Goal: Information Seeking & Learning: Understand process/instructions

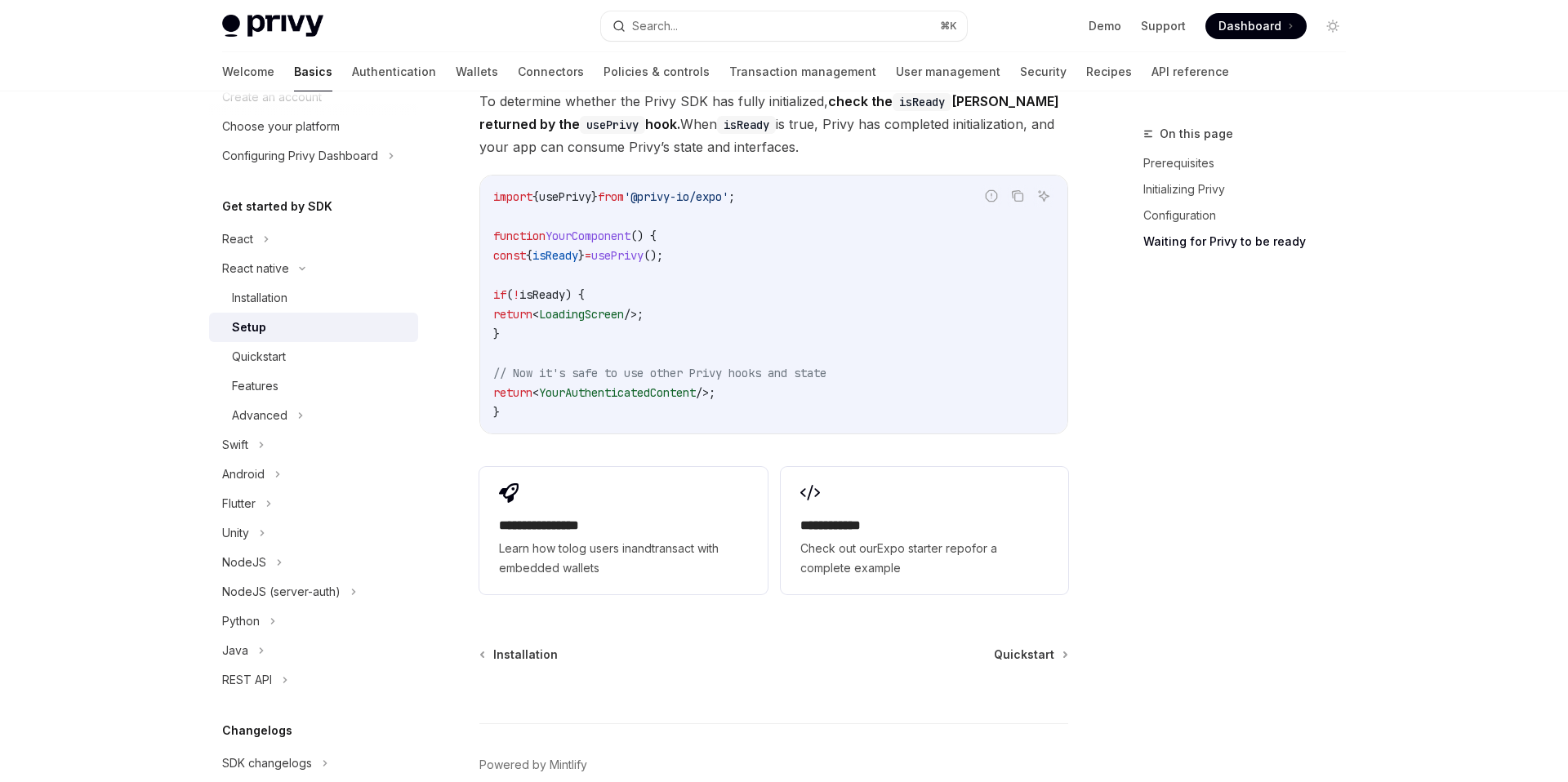
scroll to position [1405, 0]
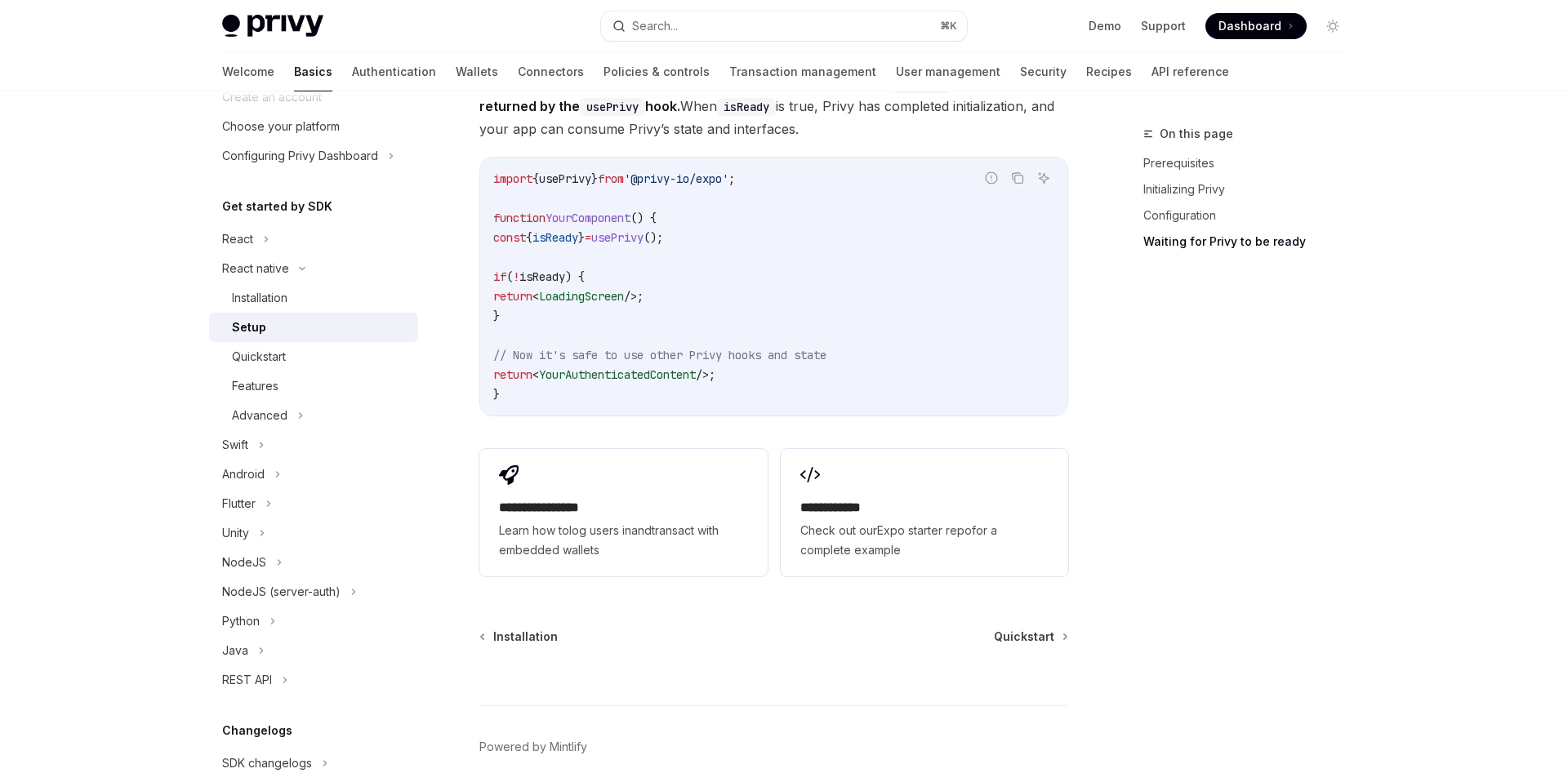
click at [610, 294] on code "import { usePrivy } from '@privy-io/expo' ; function YourComponent () { const {…" at bounding box center [774, 286] width 561 height 235
click at [610, 297] on span "LoadingScreen" at bounding box center [581, 296] width 85 height 15
click at [255, 419] on div "Advanced" at bounding box center [260, 415] width 56 height 20
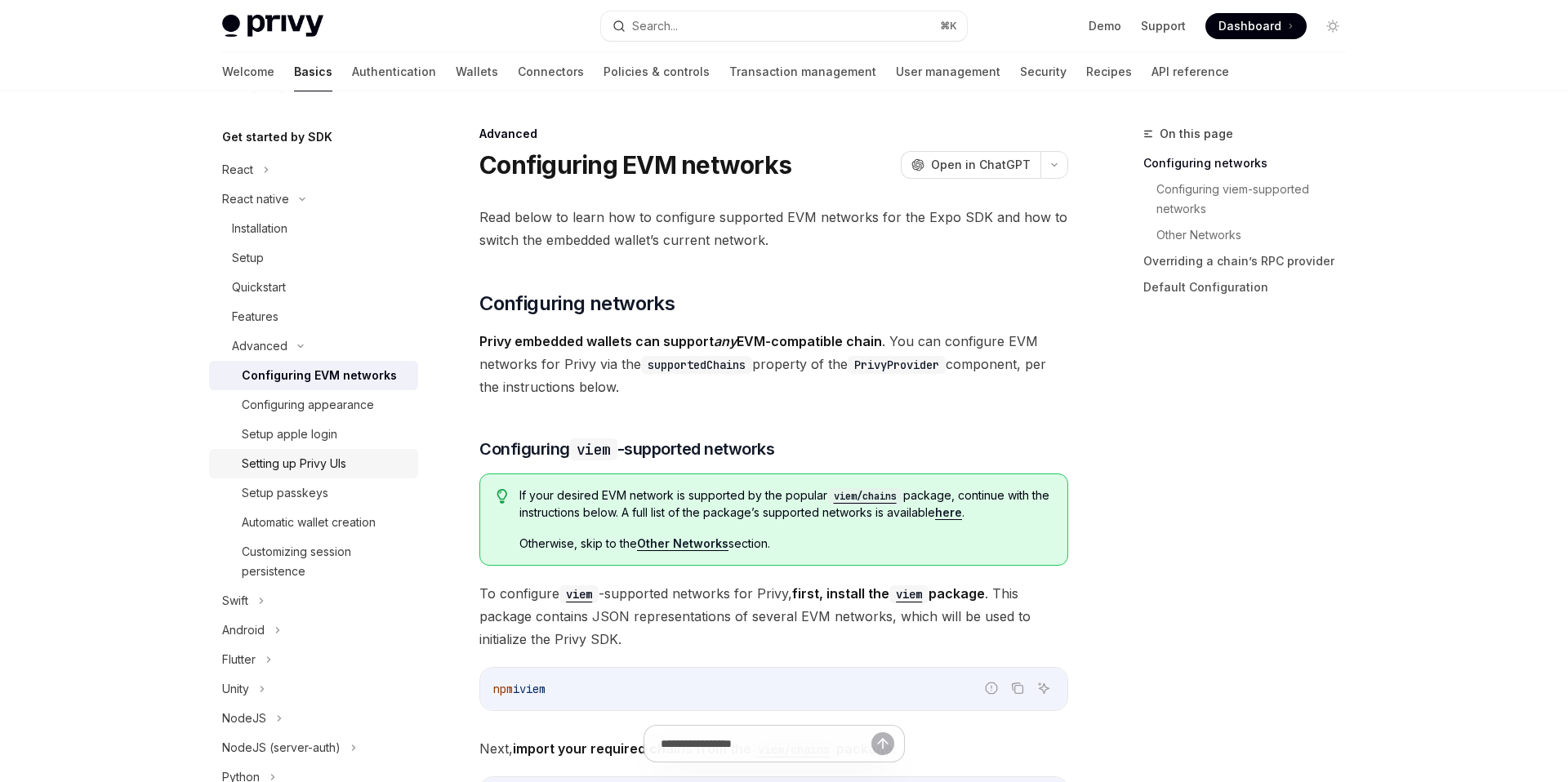
scroll to position [164, 0]
click at [291, 462] on div "Setting up Privy UIs" at bounding box center [294, 461] width 104 height 20
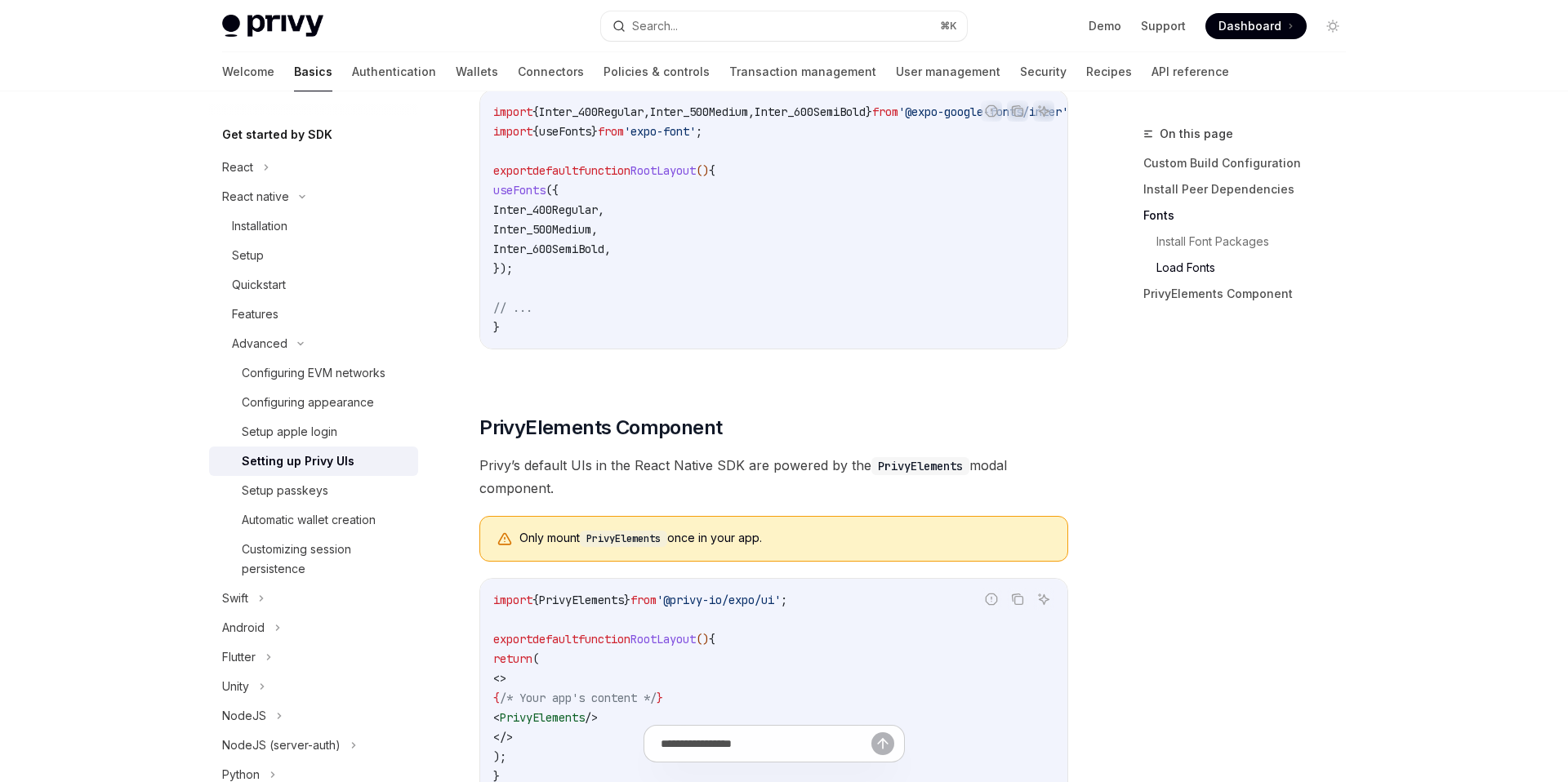
scroll to position [868, 0]
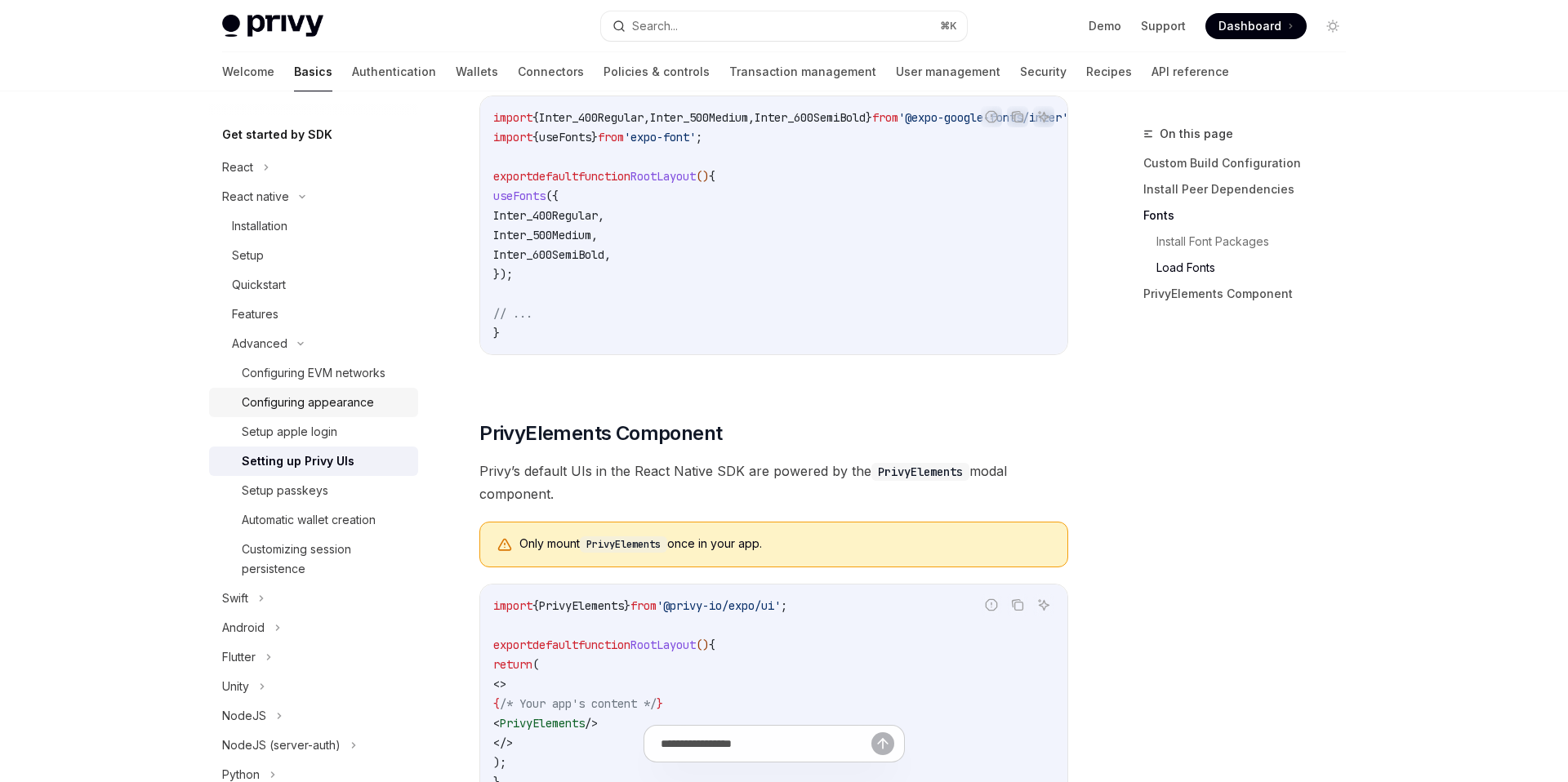
click at [307, 398] on div "Configuring appearance" at bounding box center [308, 402] width 132 height 20
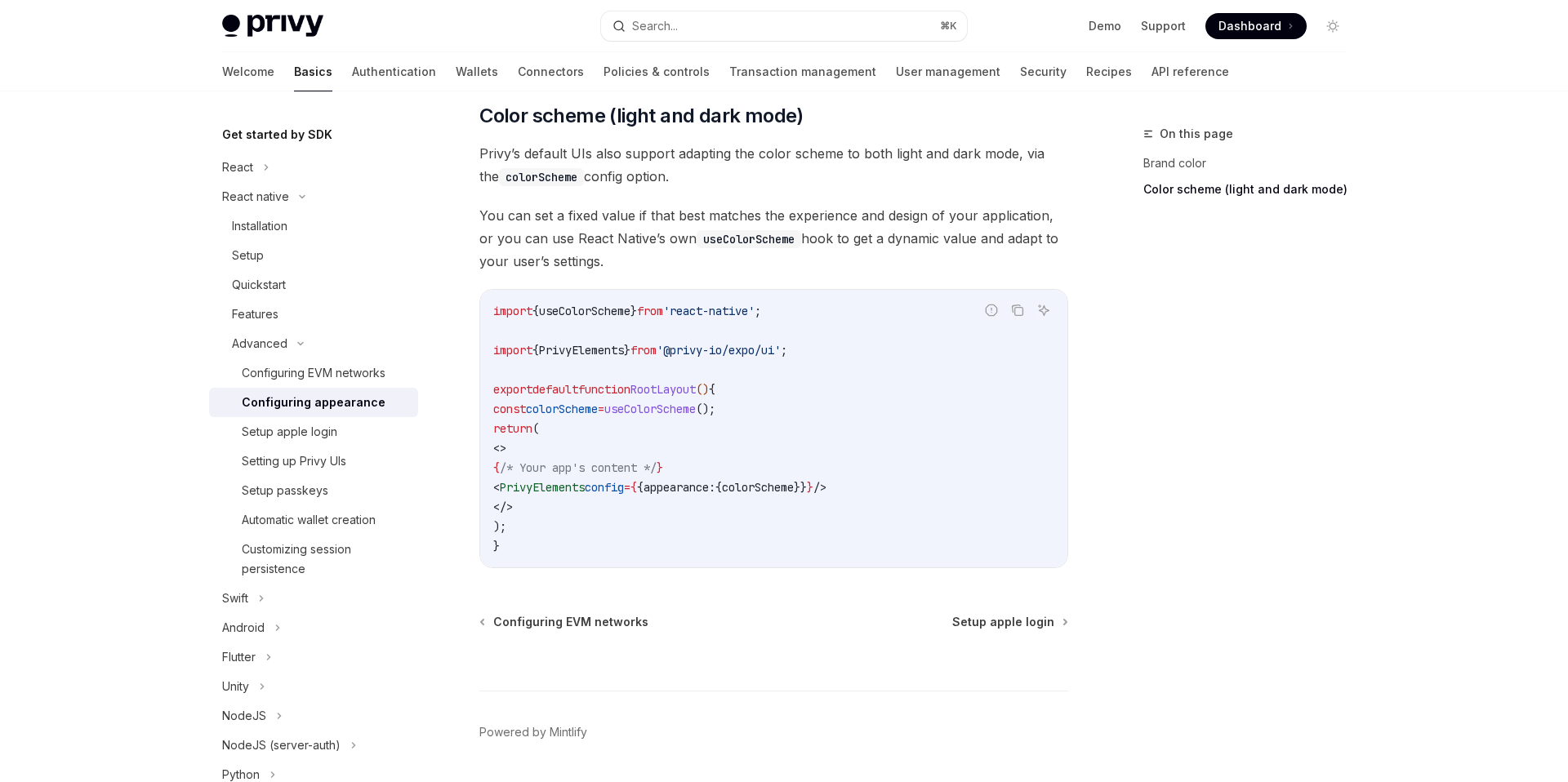
scroll to position [618, 0]
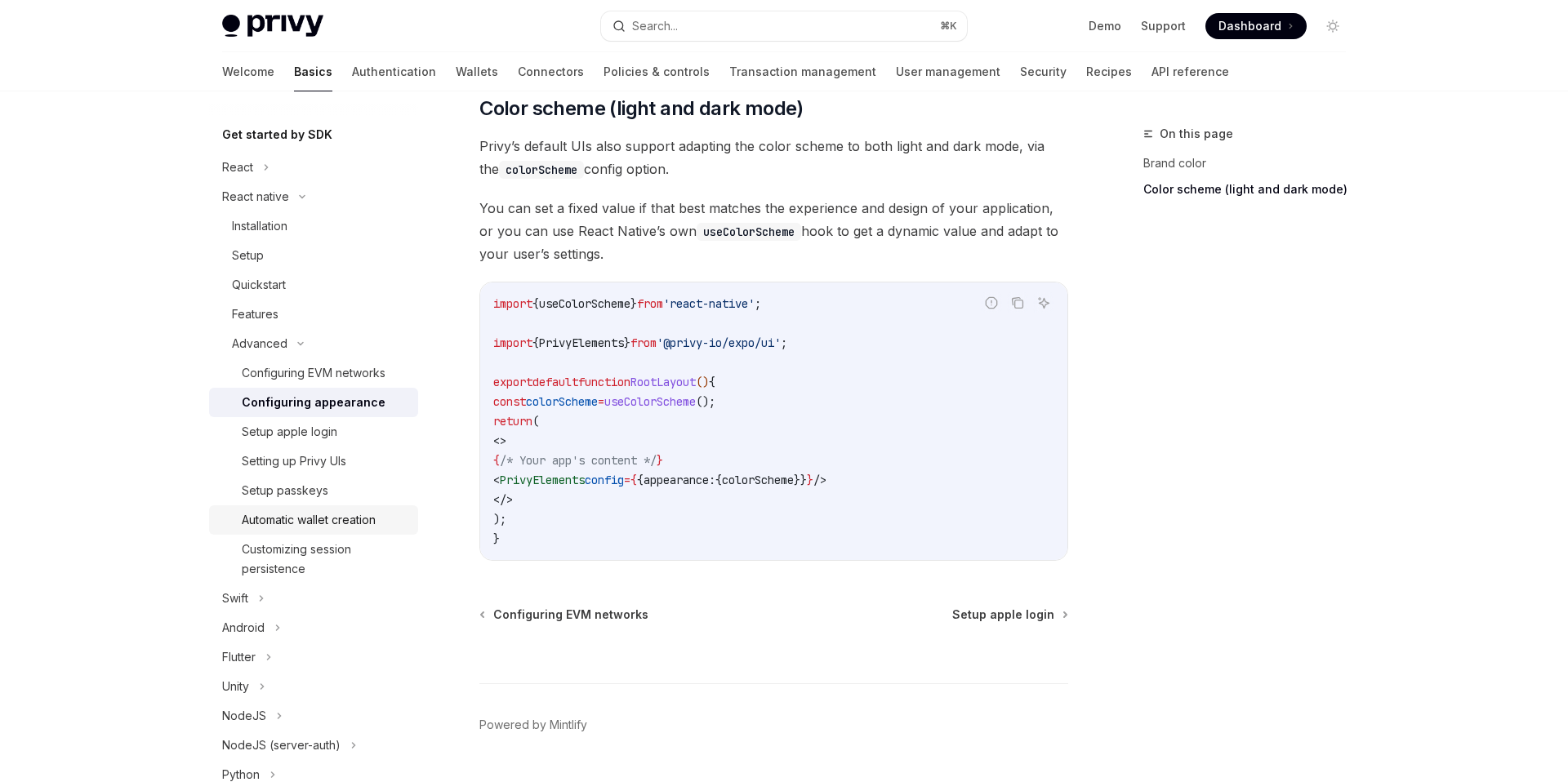
click at [288, 521] on div "Automatic wallet creation" at bounding box center [308, 520] width 134 height 20
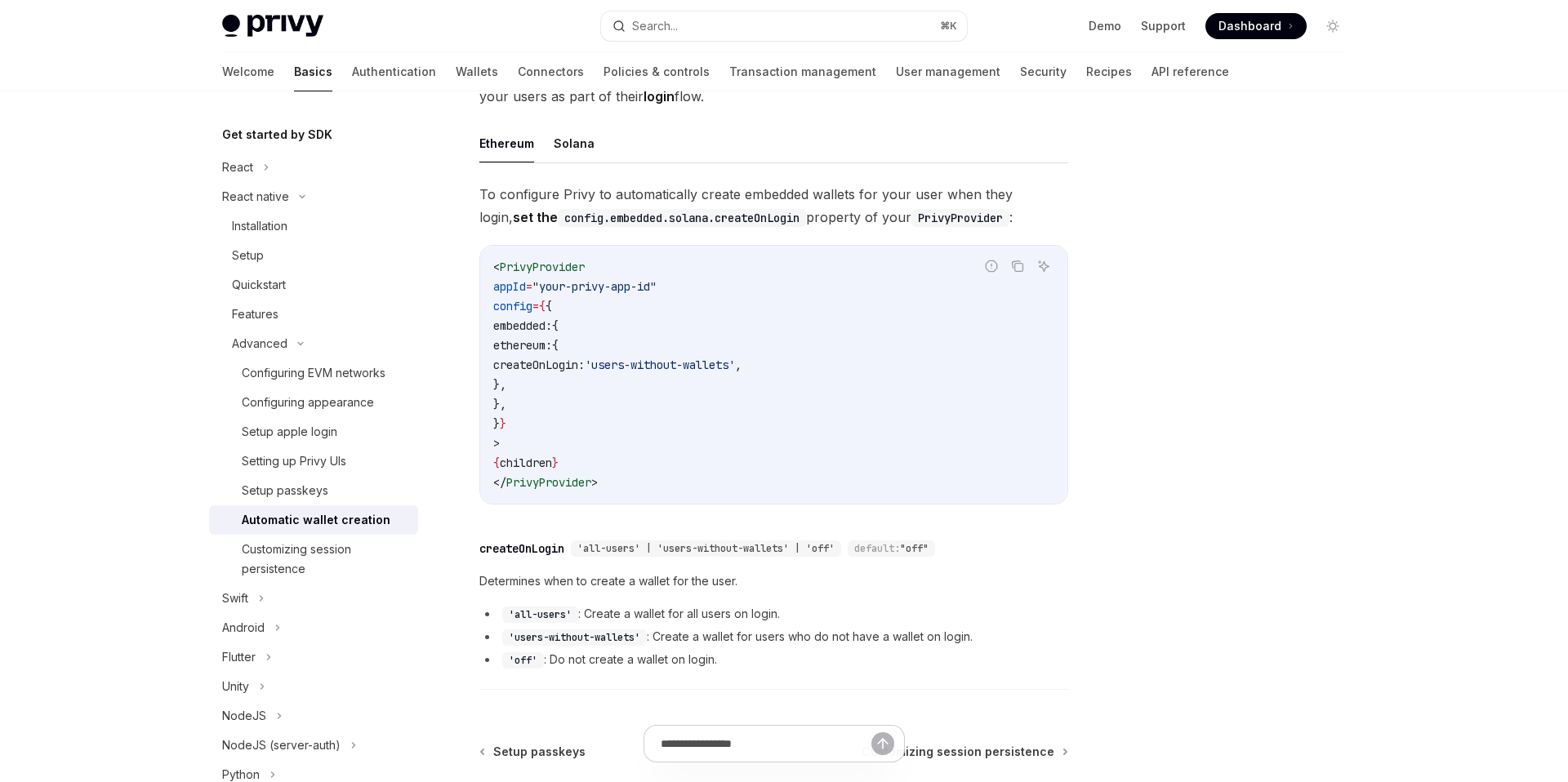
scroll to position [133, 0]
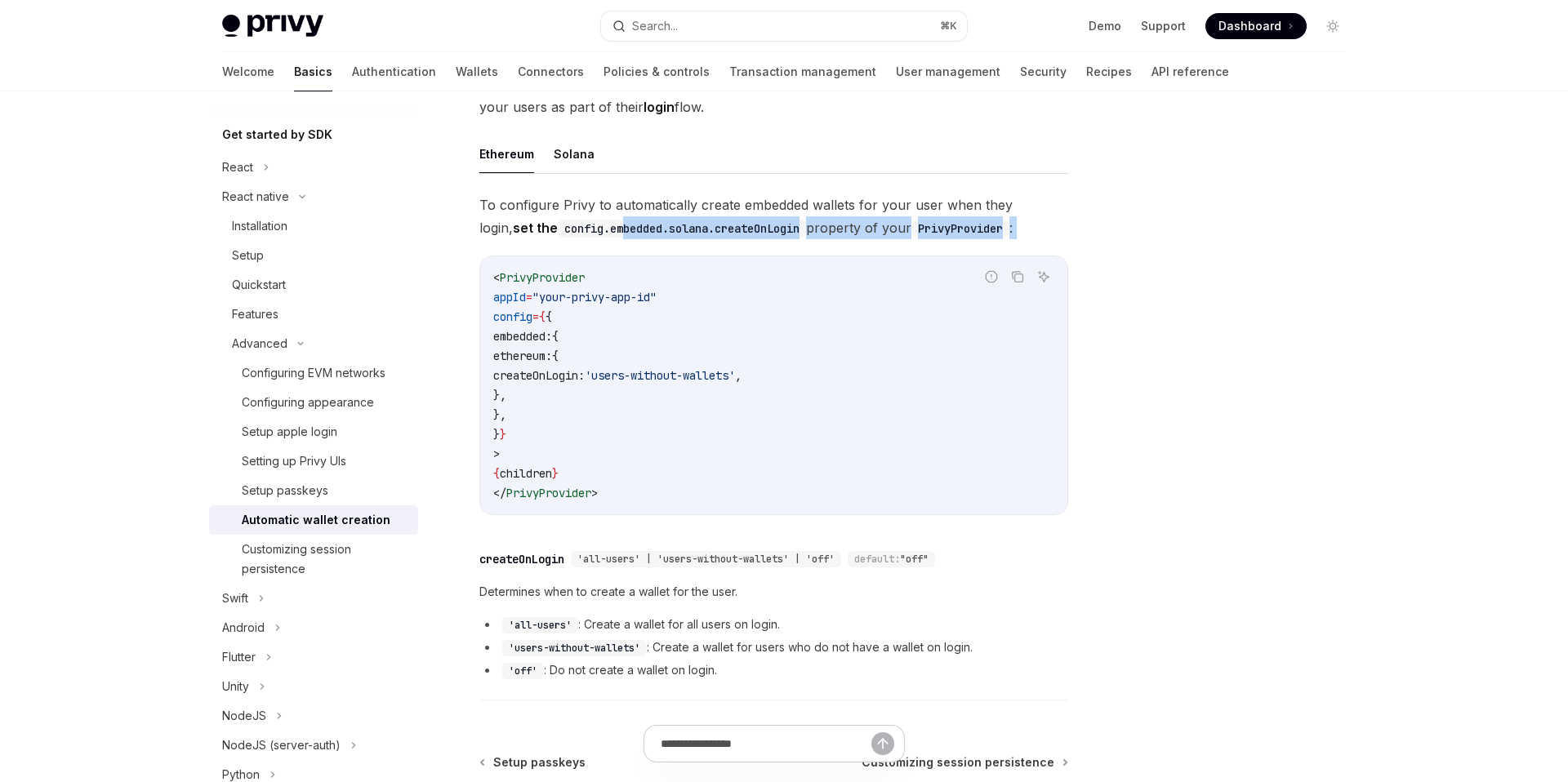
drag, startPoint x: 568, startPoint y: 237, endPoint x: 736, endPoint y: 242, distance: 168.1
click at [736, 242] on div "To configure Privy to automatically create embedded wallets for your user when …" at bounding box center [774, 451] width 589 height 515
click at [675, 228] on code "config.embedded.solana.createOnLogin" at bounding box center [682, 229] width 248 height 18
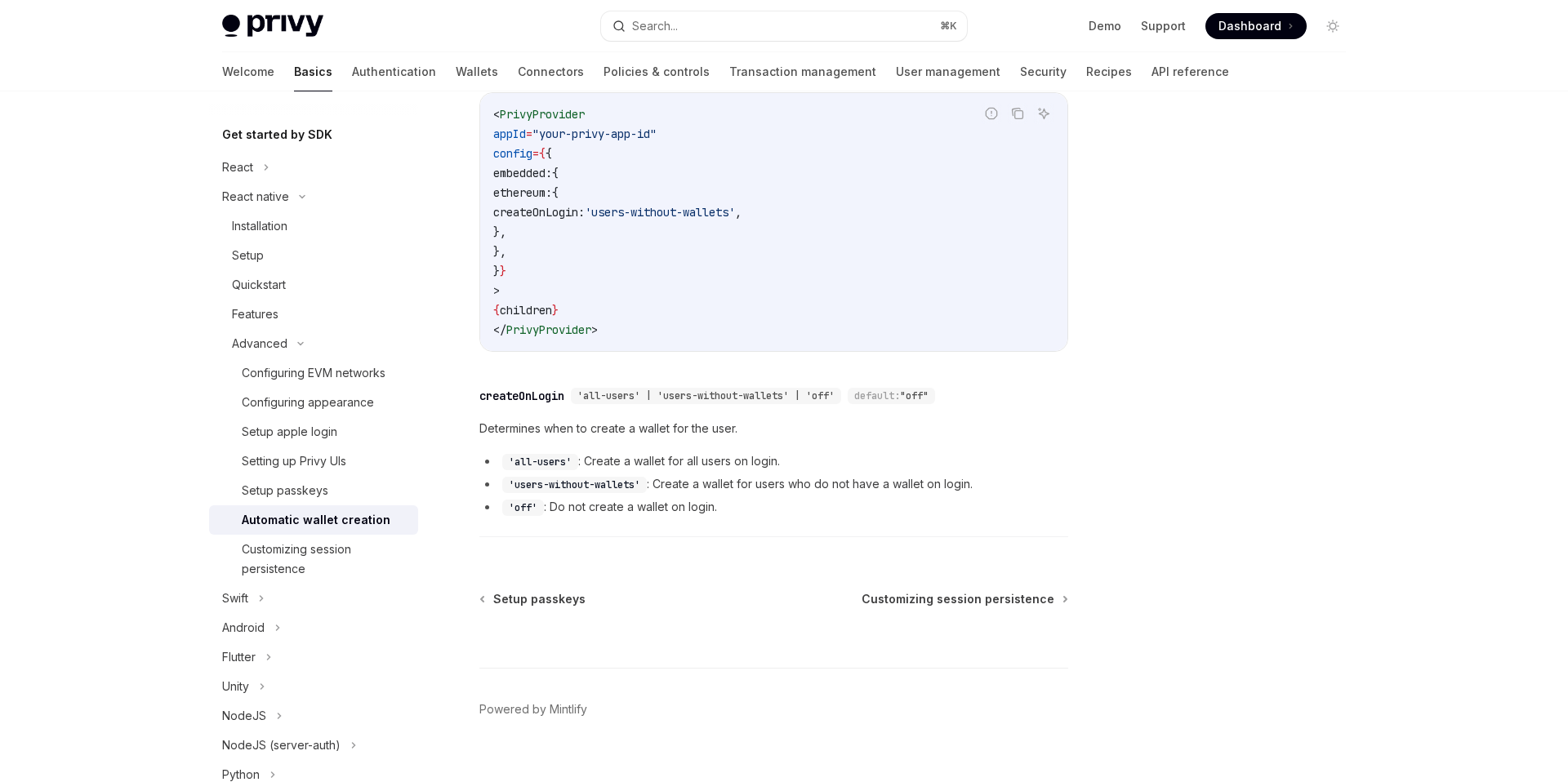
scroll to position [299, 0]
click at [874, 595] on span "Customizing session persistence" at bounding box center [958, 596] width 193 height 16
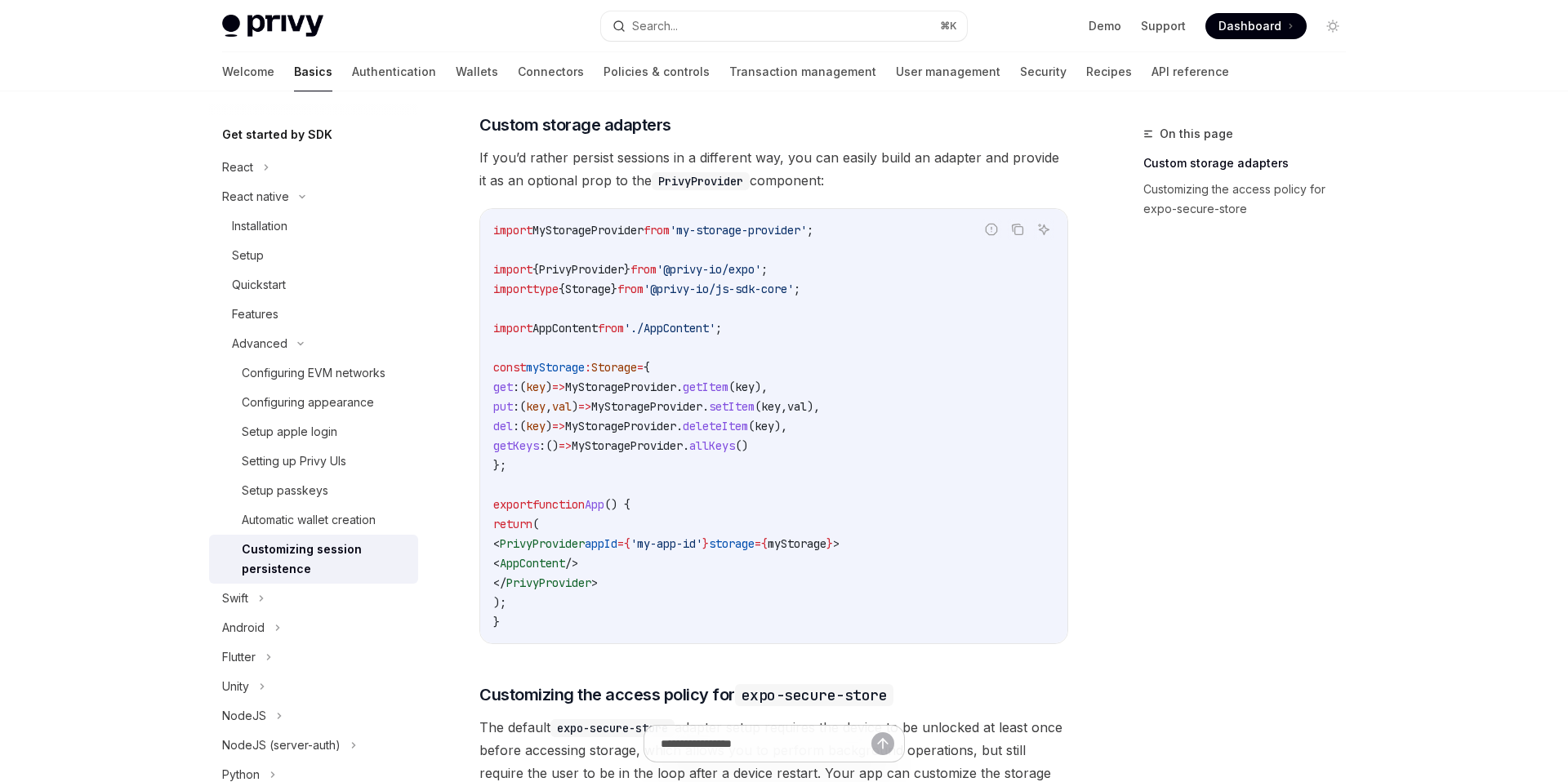
scroll to position [182, 0]
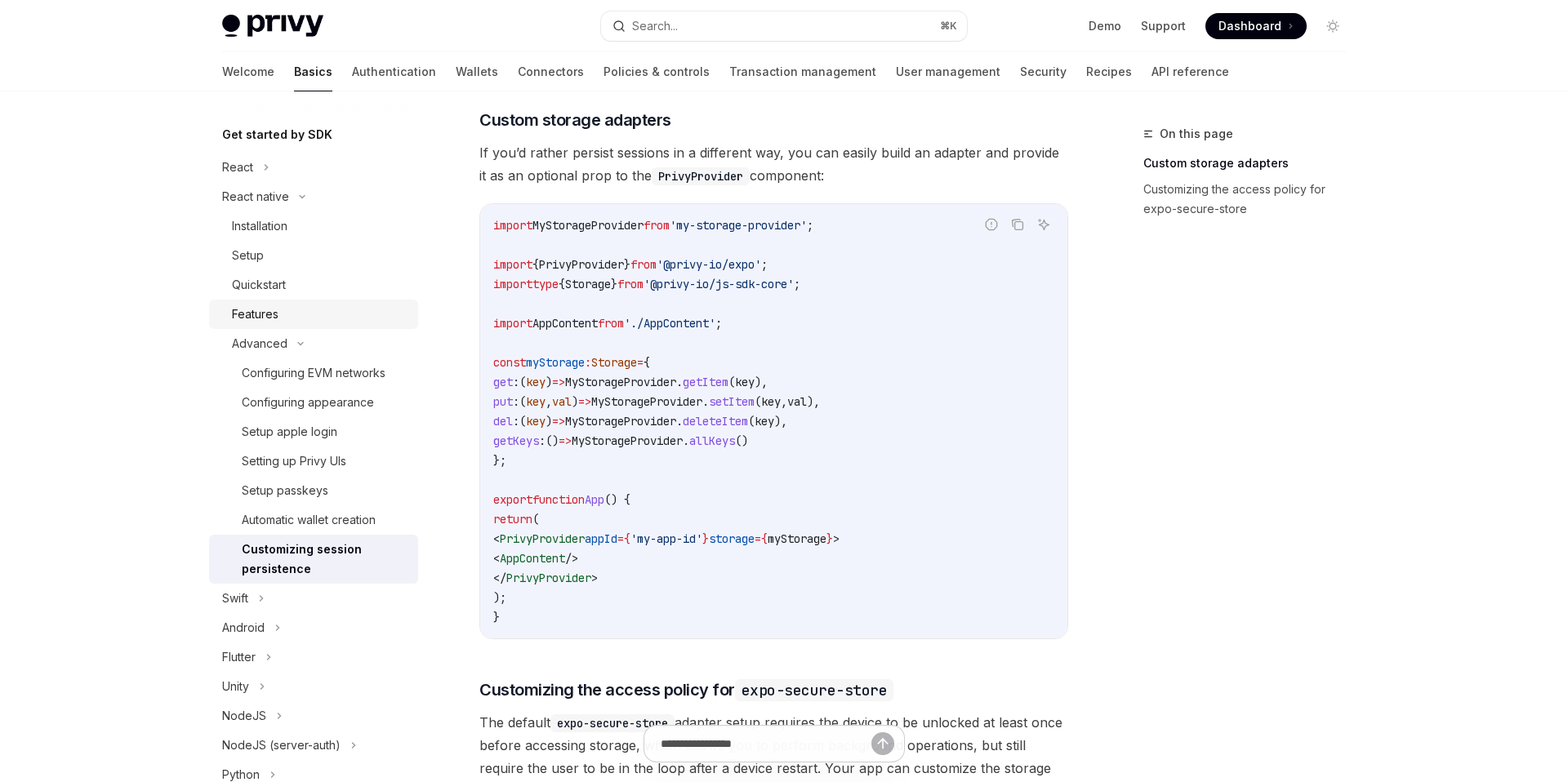
click at [239, 326] on link "Features" at bounding box center [313, 314] width 209 height 30
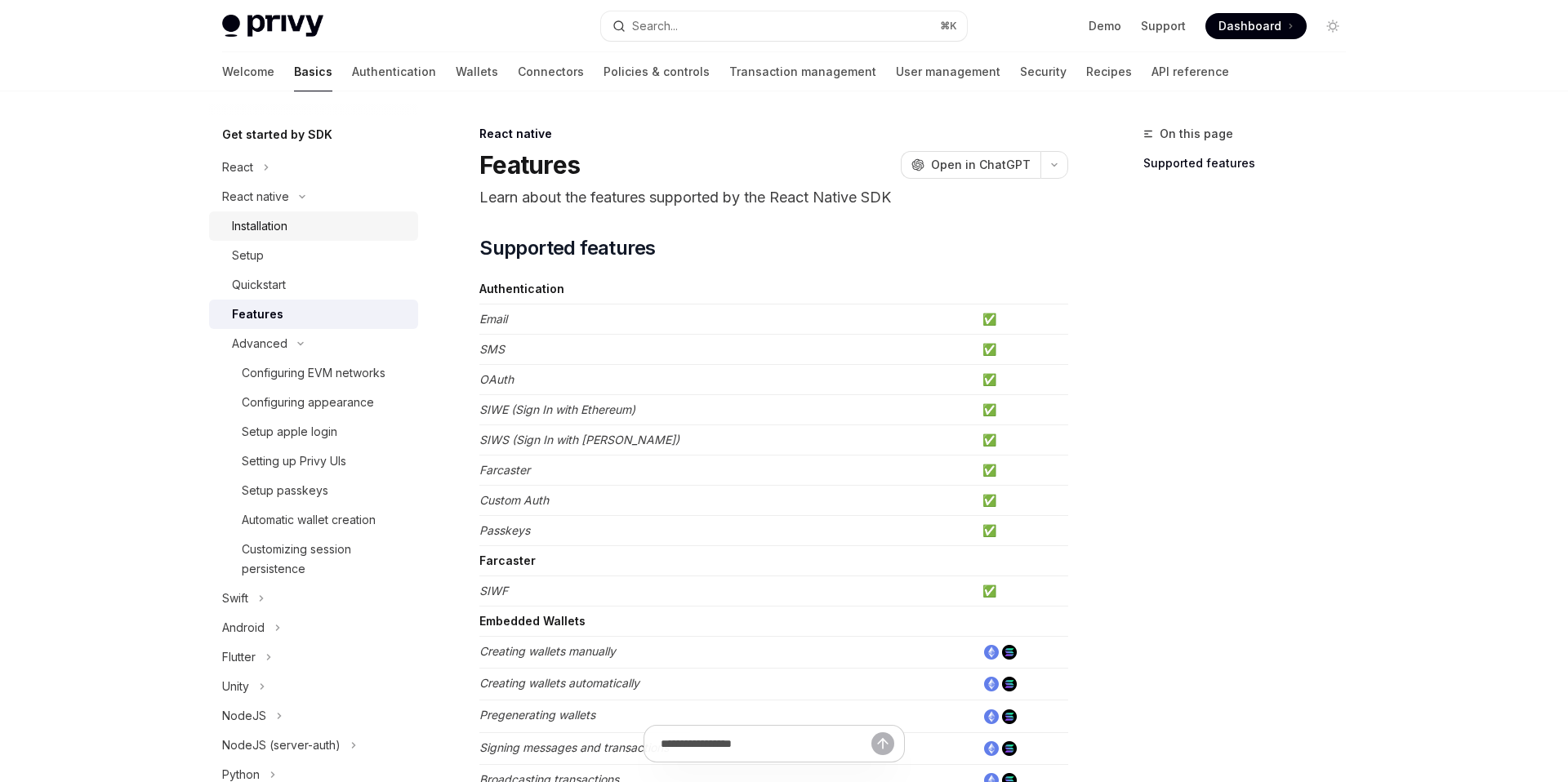
click at [250, 237] on link "Installation" at bounding box center [313, 226] width 209 height 30
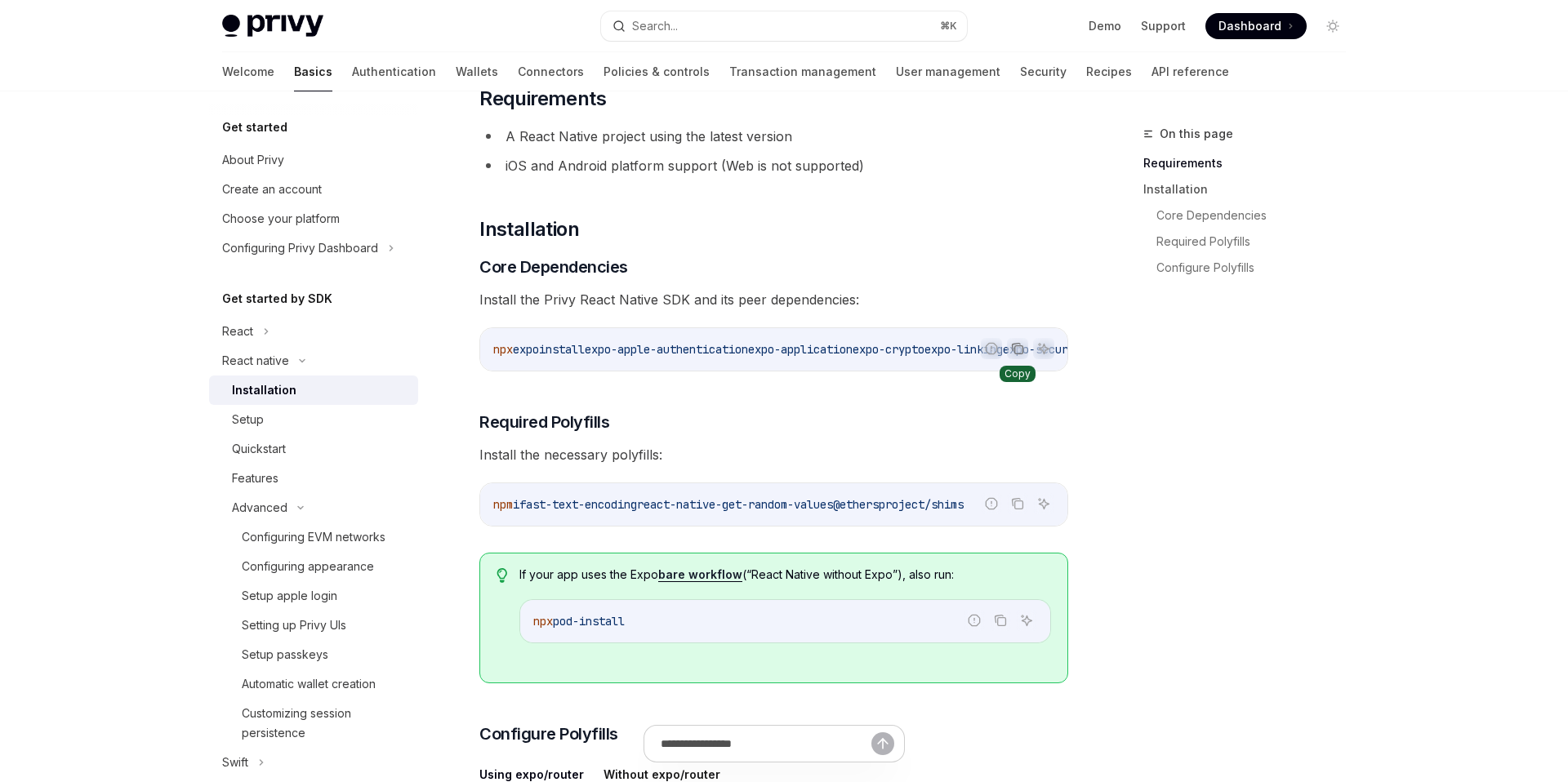
click at [874, 349] on button "Copy the contents from the code block" at bounding box center [1018, 349] width 21 height 21
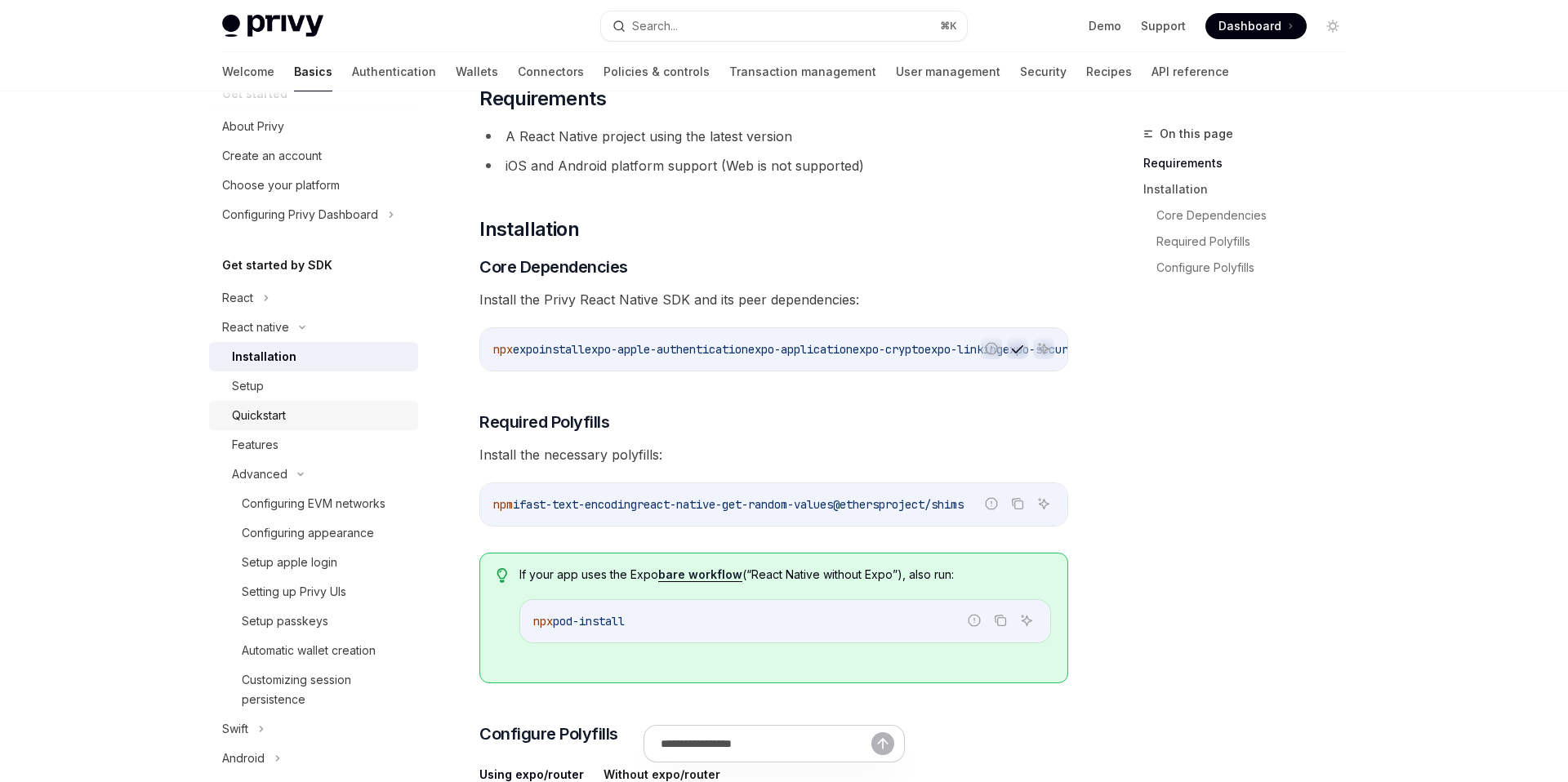
scroll to position [33, 0]
click at [874, 510] on icon "Copy the contents from the code block" at bounding box center [1018, 504] width 13 height 13
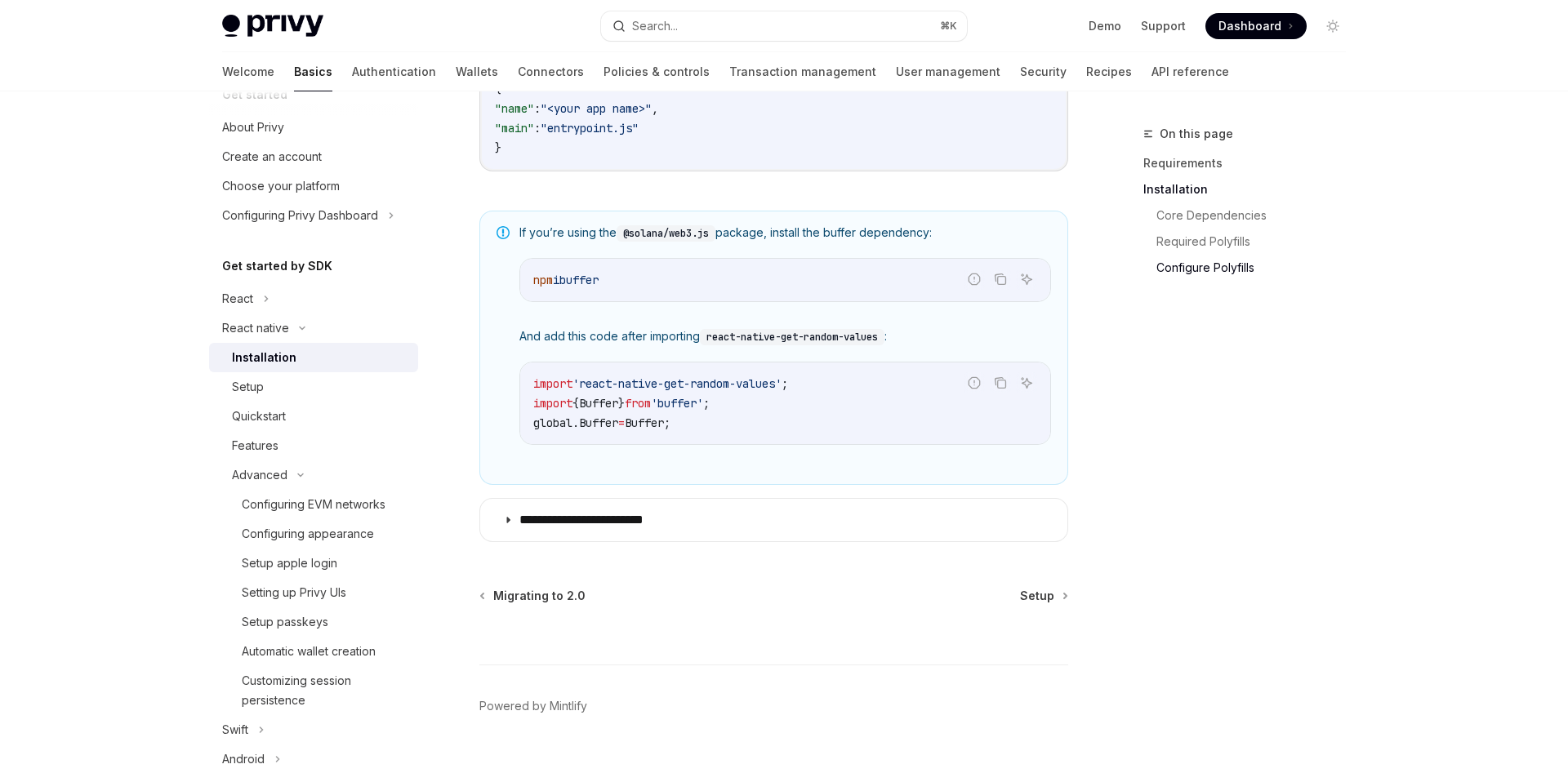
scroll to position [1136, 0]
click at [874, 603] on span "Setup" at bounding box center [1037, 595] width 35 height 16
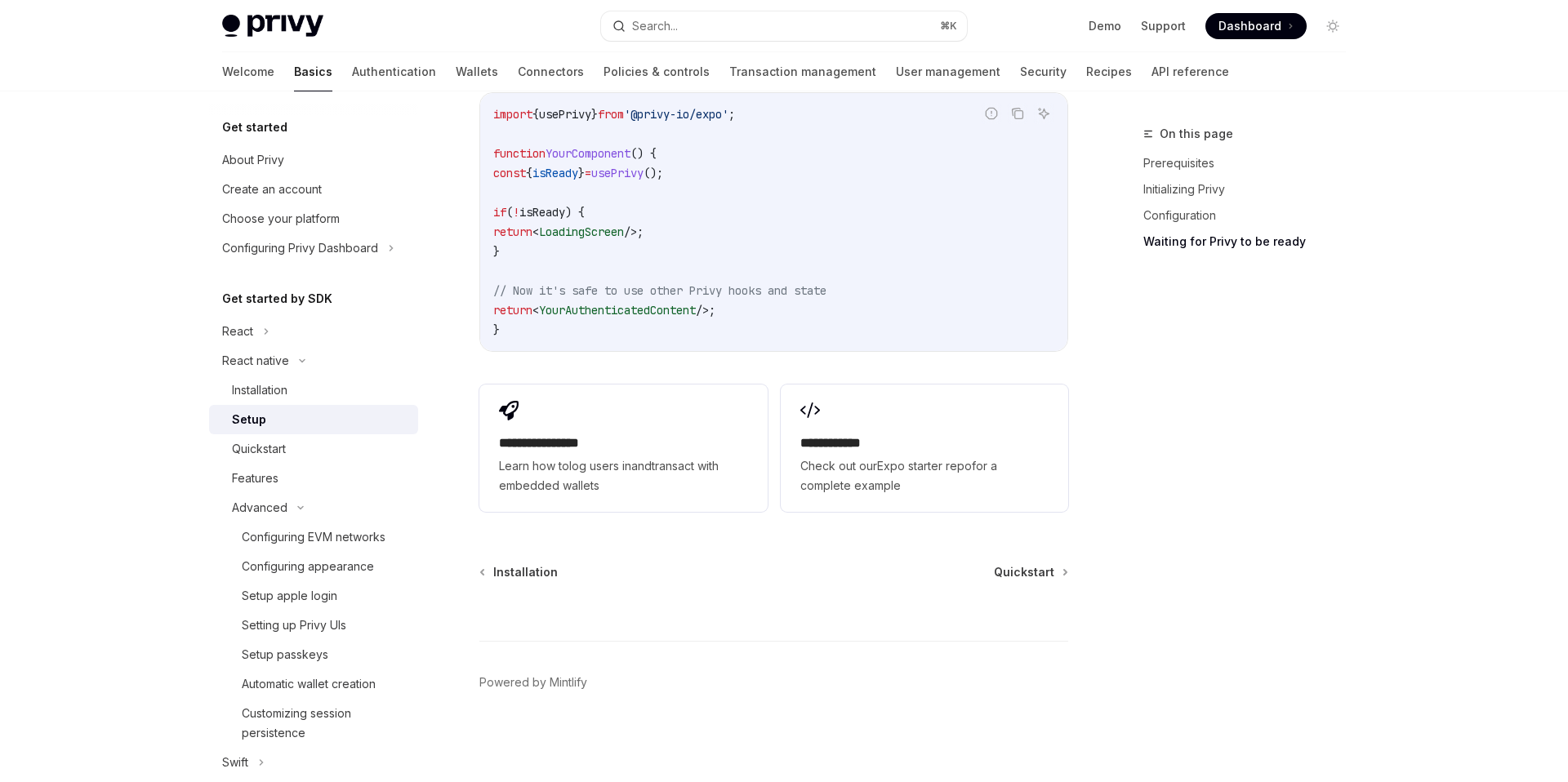
scroll to position [1477, 0]
click at [536, 578] on span "Installation" at bounding box center [526, 572] width 64 height 16
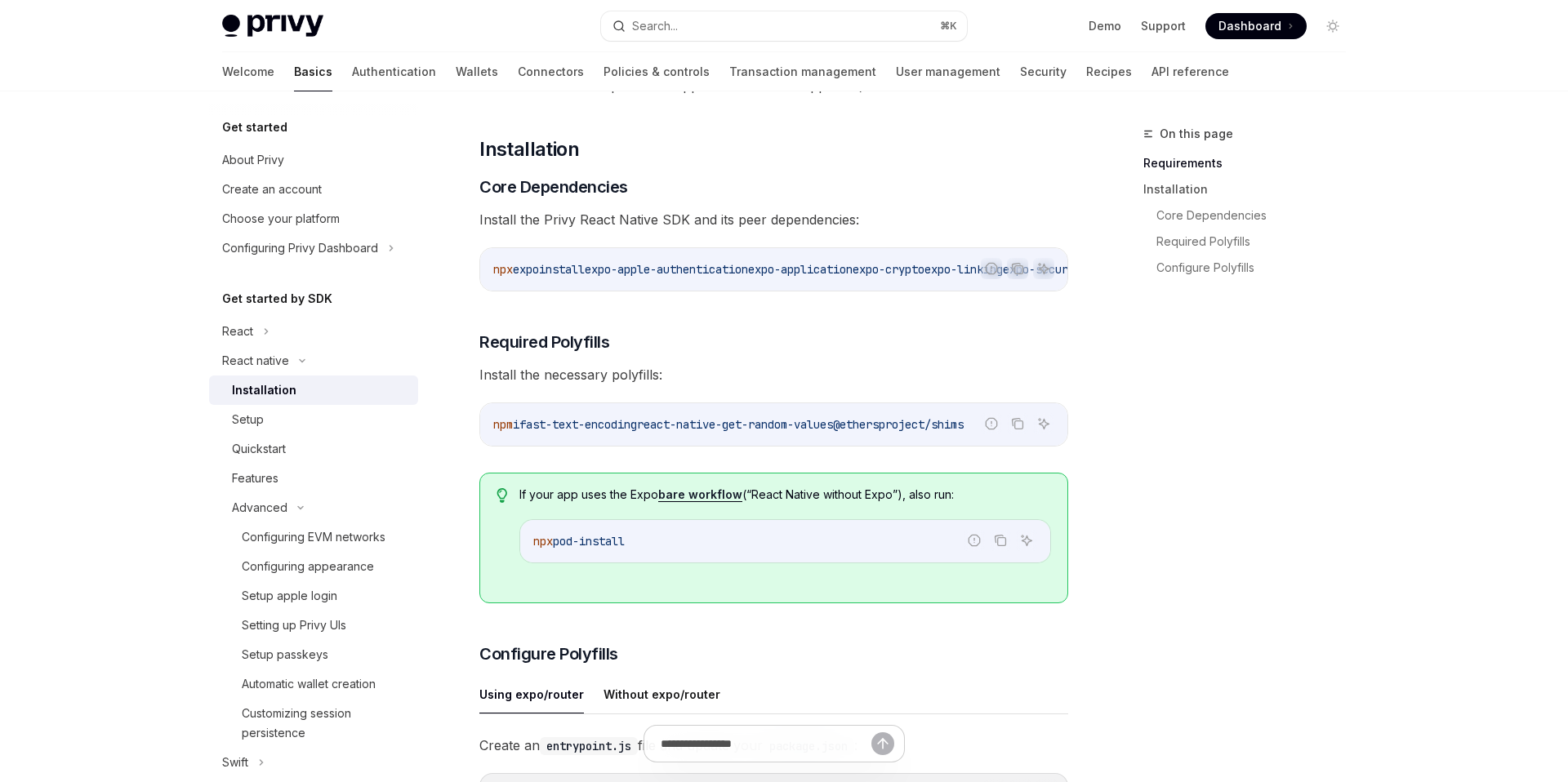
scroll to position [202, 0]
click at [874, 429] on span "@ethersproject/shims" at bounding box center [898, 422] width 131 height 15
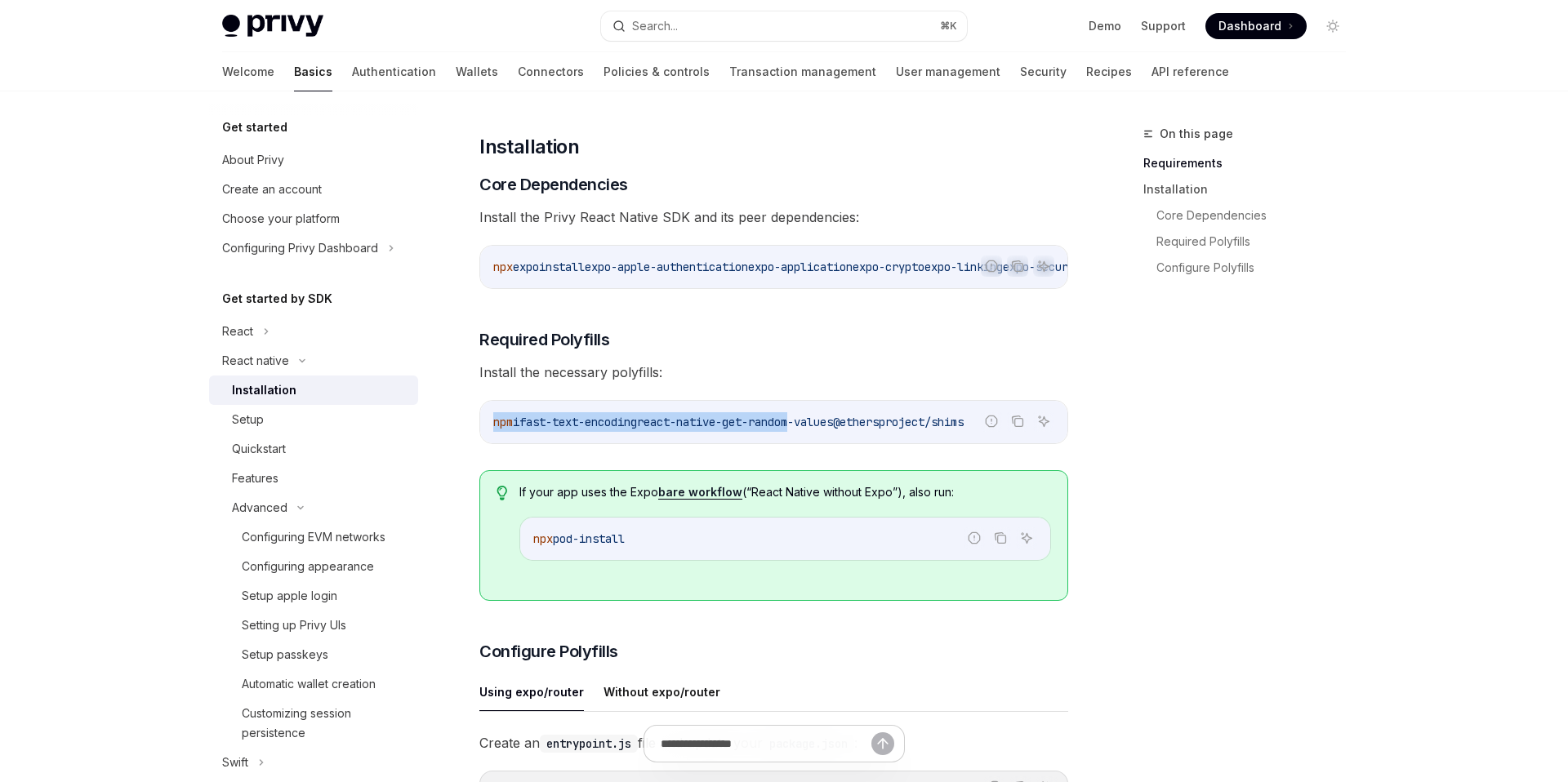
drag, startPoint x: 816, startPoint y: 430, endPoint x: 939, endPoint y: 410, distance: 124.6
click at [874, 410] on div "npm i fast-text-encoding react-native-get-random-values @ethersproject/shims" at bounding box center [774, 422] width 587 height 43
click at [874, 429] on span "@ethersproject/shims" at bounding box center [898, 422] width 131 height 15
drag, startPoint x: 920, startPoint y: 428, endPoint x: 1017, endPoint y: 428, distance: 97.0
click at [874, 428] on div "Report incorrect code Copy Ask AI npm i fast-text-encoding react-native-get-ran…" at bounding box center [774, 422] width 589 height 44
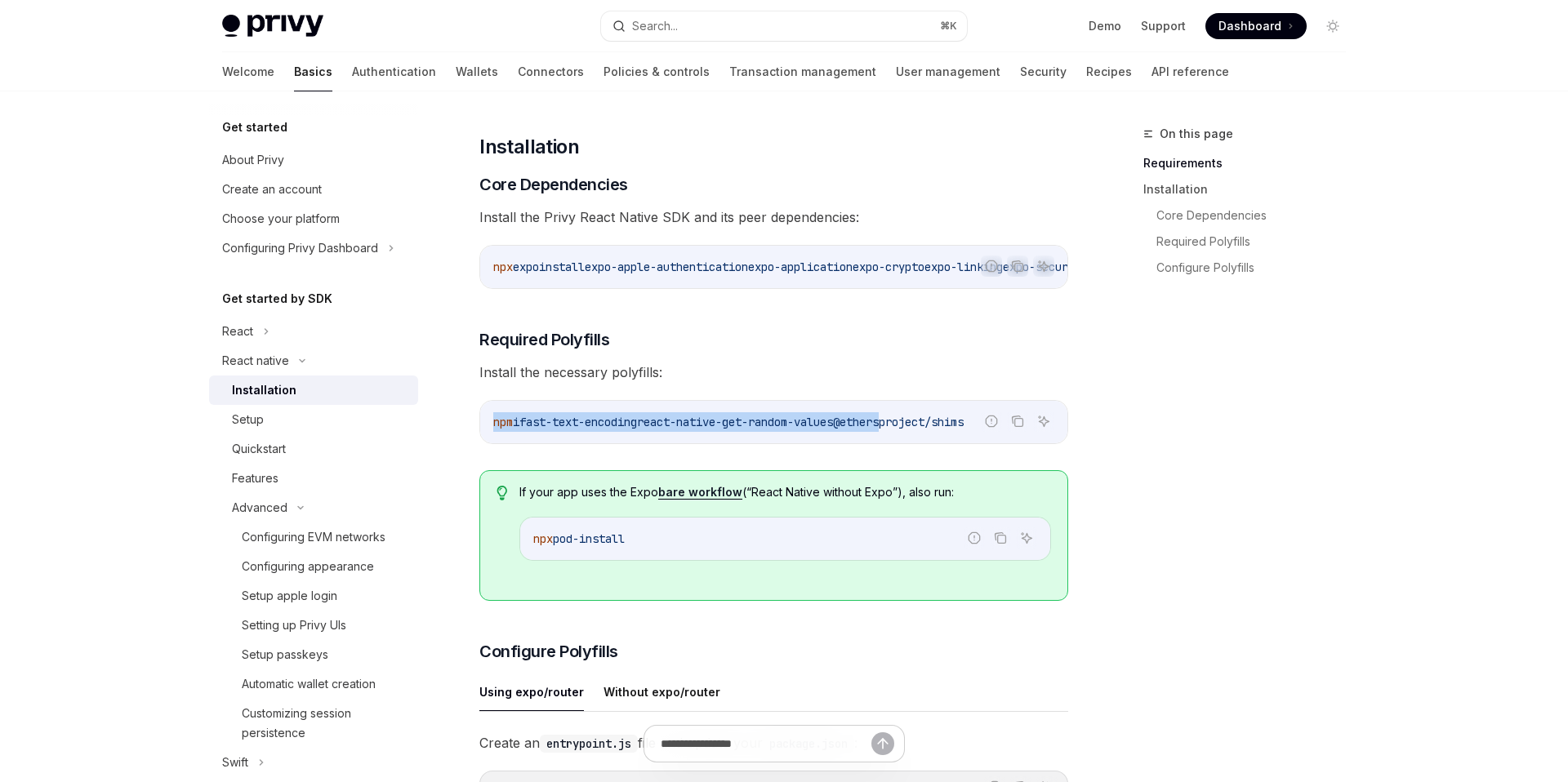
click at [874, 426] on span "@ethersproject/shims" at bounding box center [898, 422] width 131 height 15
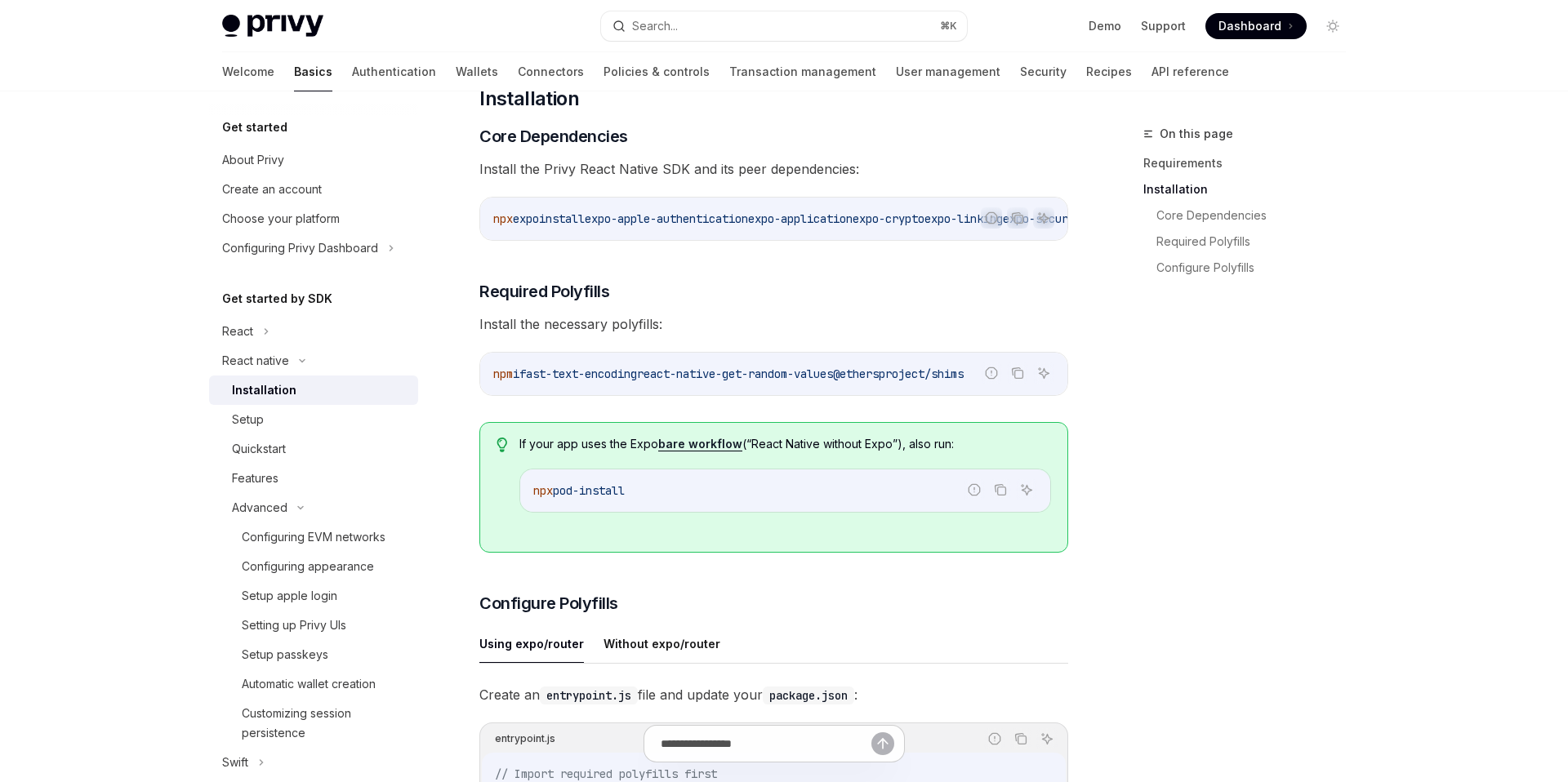
scroll to position [250, 0]
click at [874, 385] on button "Copy the contents from the code block" at bounding box center [1018, 374] width 21 height 21
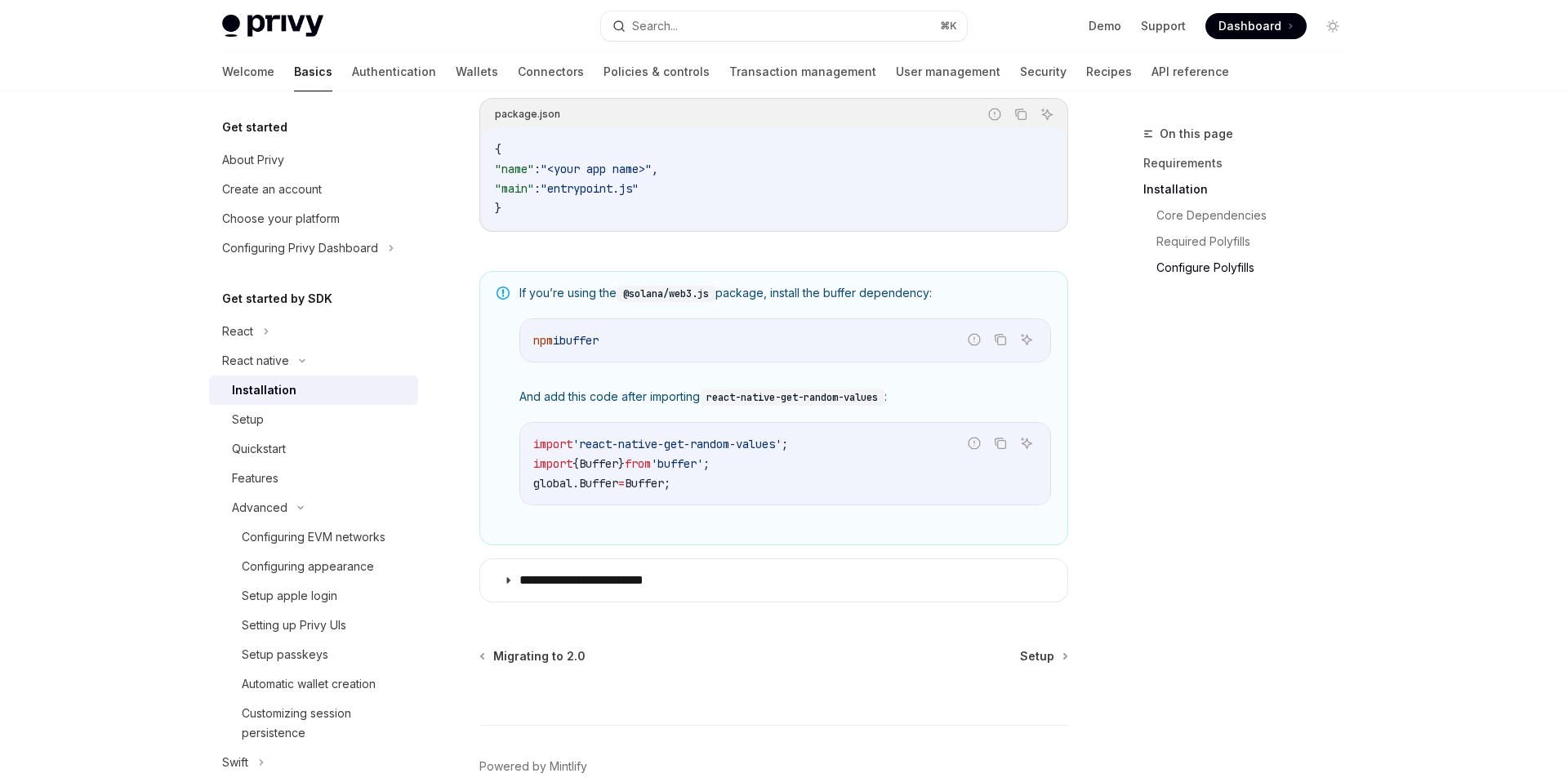
scroll to position [1165, 0]
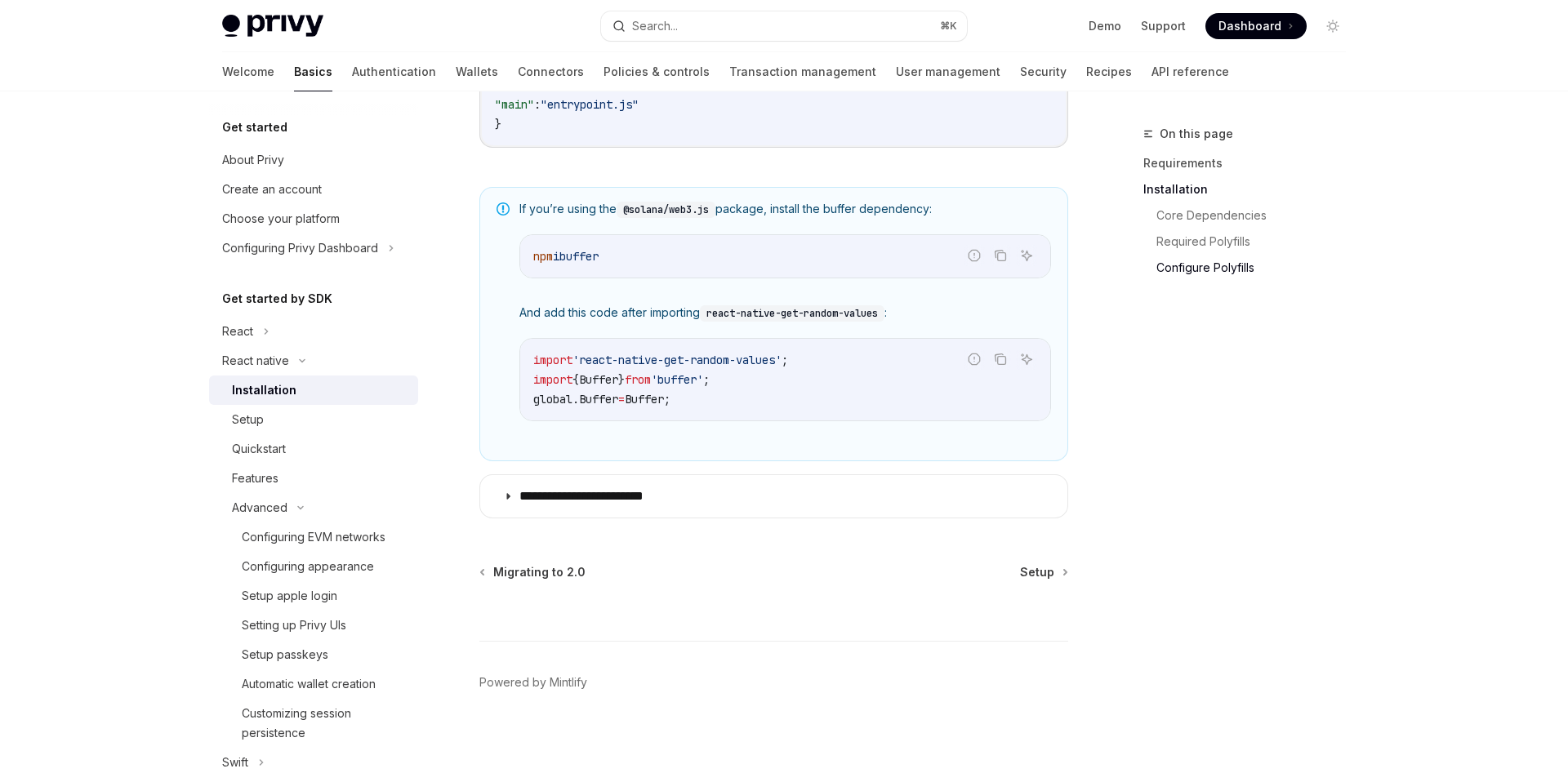
type textarea "*"
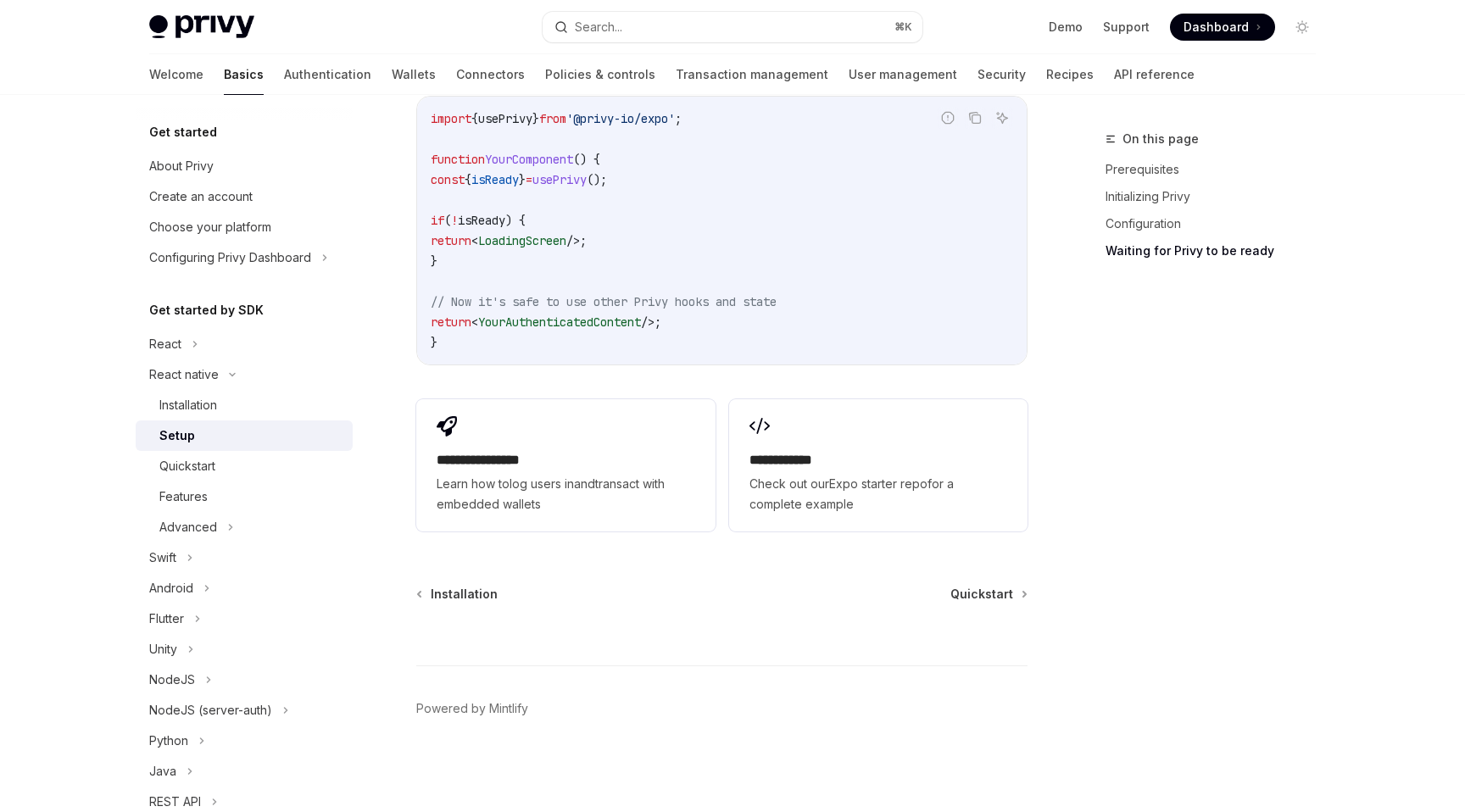
scroll to position [132, 0]
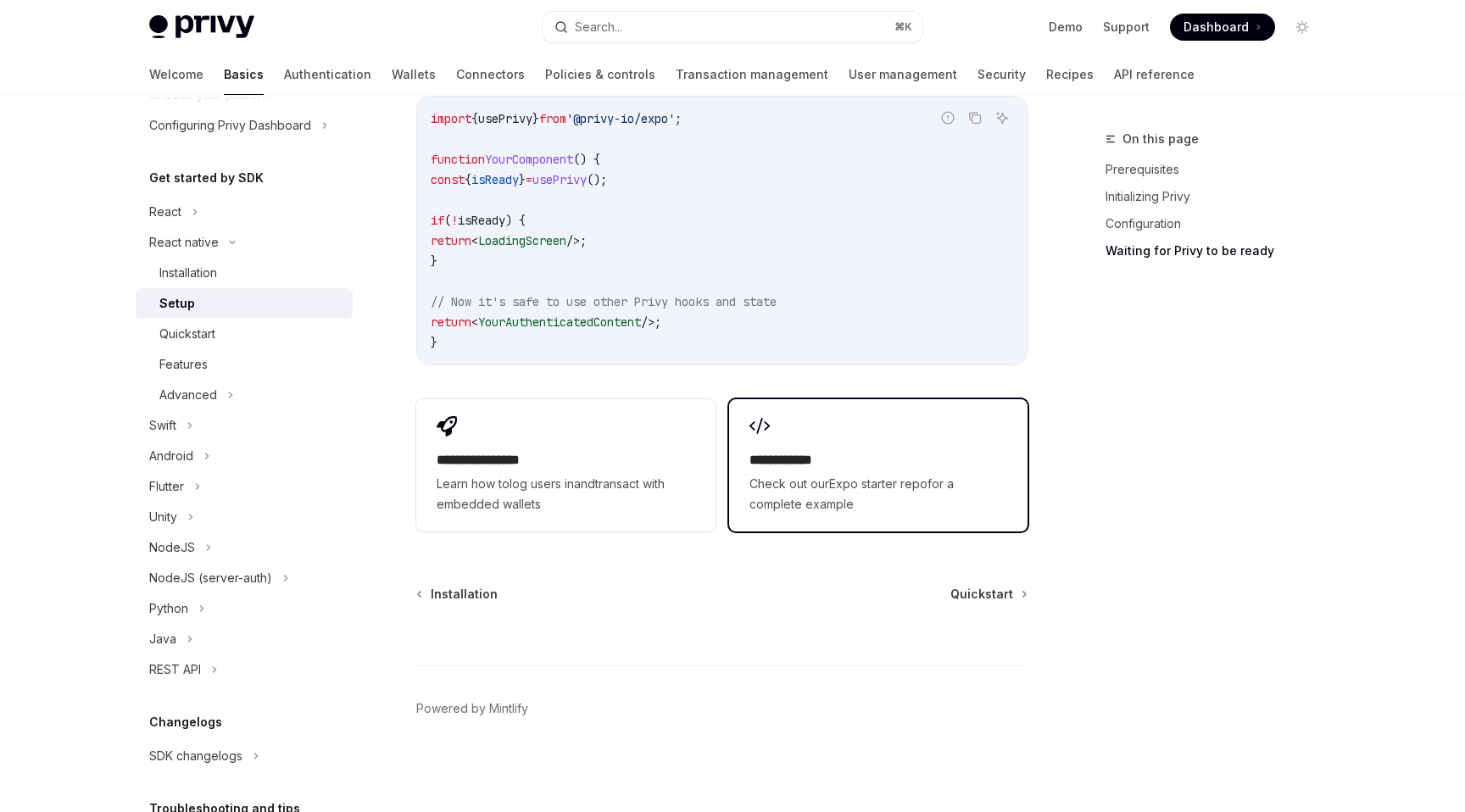
click at [793, 458] on h2 "**********" at bounding box center [879, 460] width 258 height 20
